Goal: Transaction & Acquisition: Purchase product/service

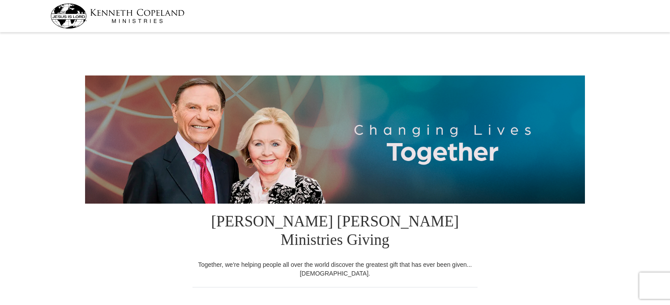
select select "MN"
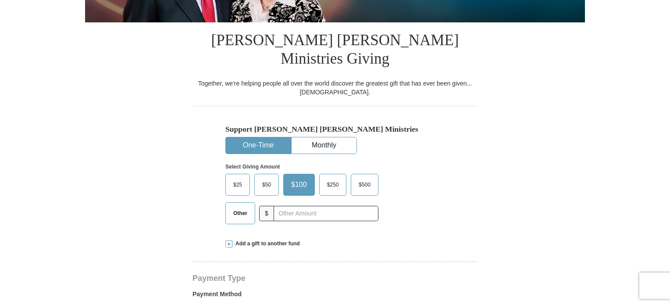
scroll to position [263, 0]
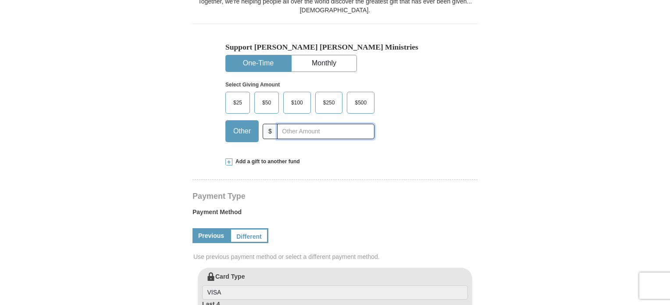
click at [322, 124] on input "text" at bounding box center [325, 131] width 97 height 15
type input "240.00"
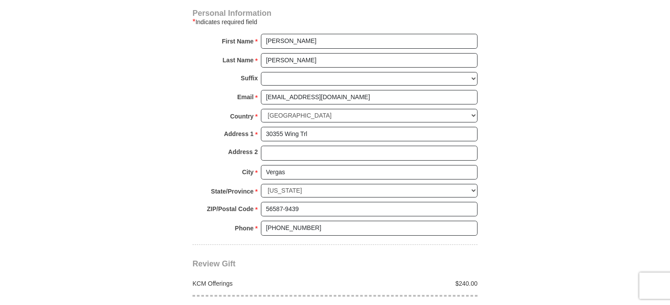
scroll to position [701, 0]
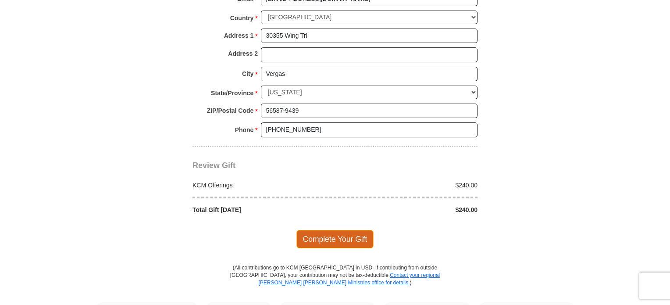
click at [328, 230] on span "Complete Your Gift" at bounding box center [335, 239] width 78 height 18
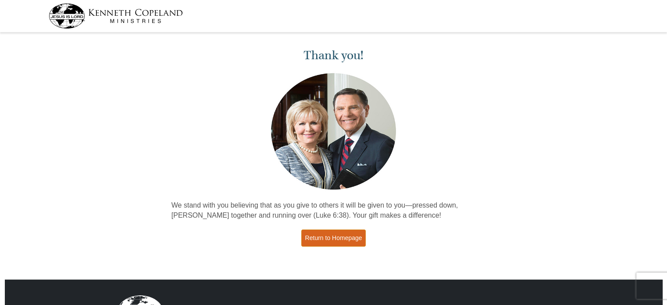
click at [330, 235] on link "Return to Homepage" at bounding box center [333, 237] width 65 height 17
